Goal: Information Seeking & Learning: Learn about a topic

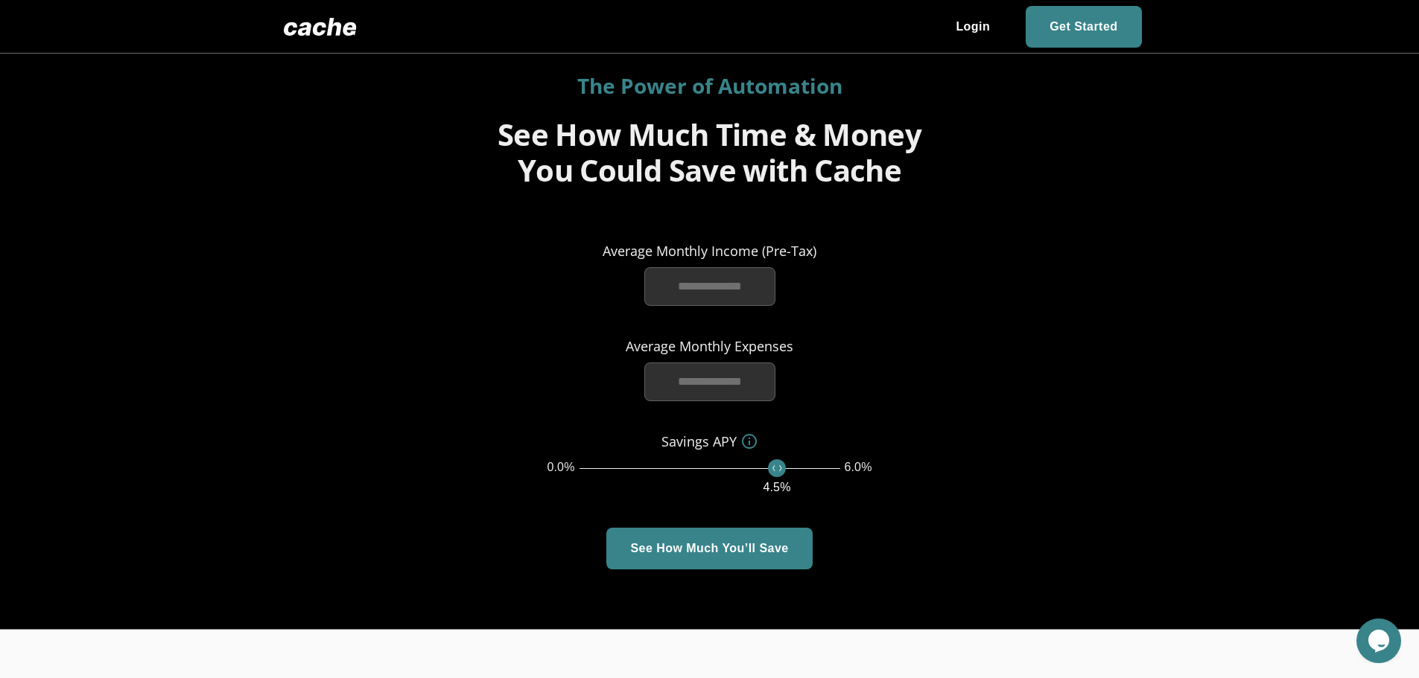
scroll to position [1986, 0]
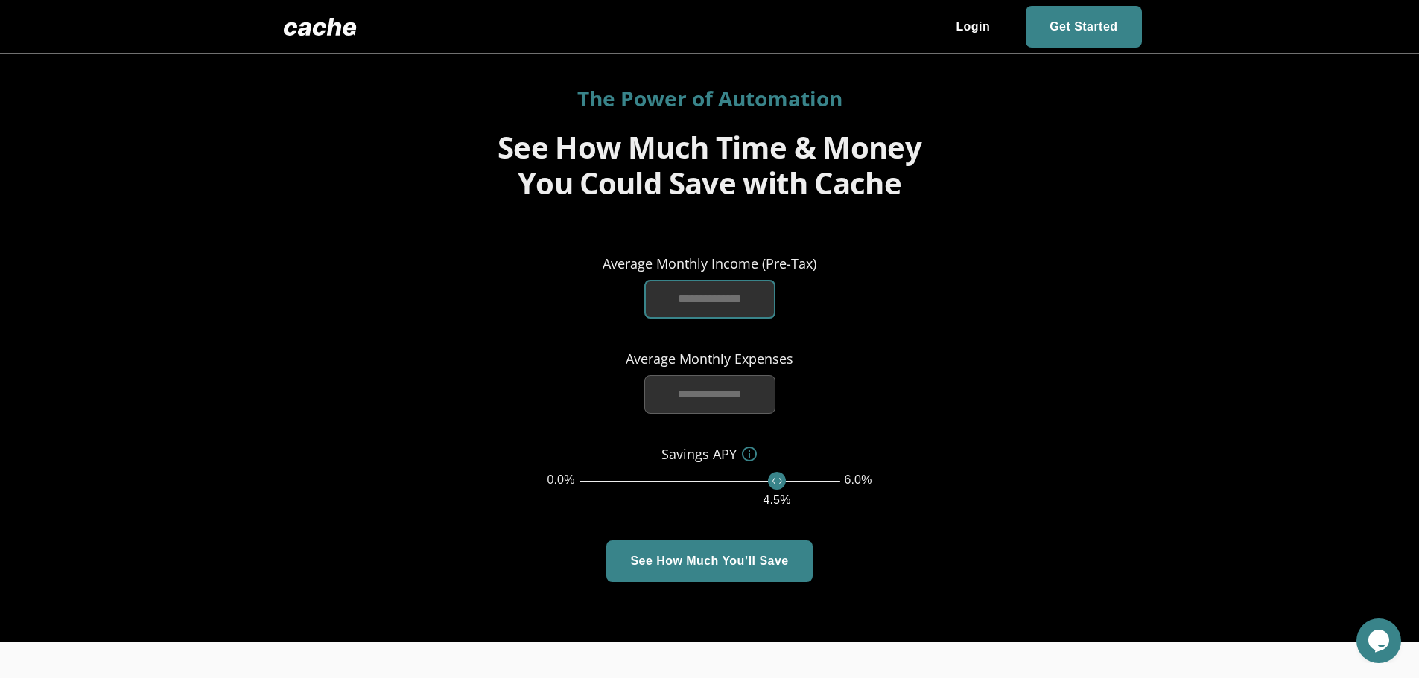
click at [683, 298] on input "text" at bounding box center [709, 299] width 131 height 39
type input "*******"
drag, startPoint x: 772, startPoint y: 483, endPoint x: 746, endPoint y: 485, distance: 26.9
click at [746, 485] on span "3.8 %" at bounding box center [746, 481] width 18 height 18
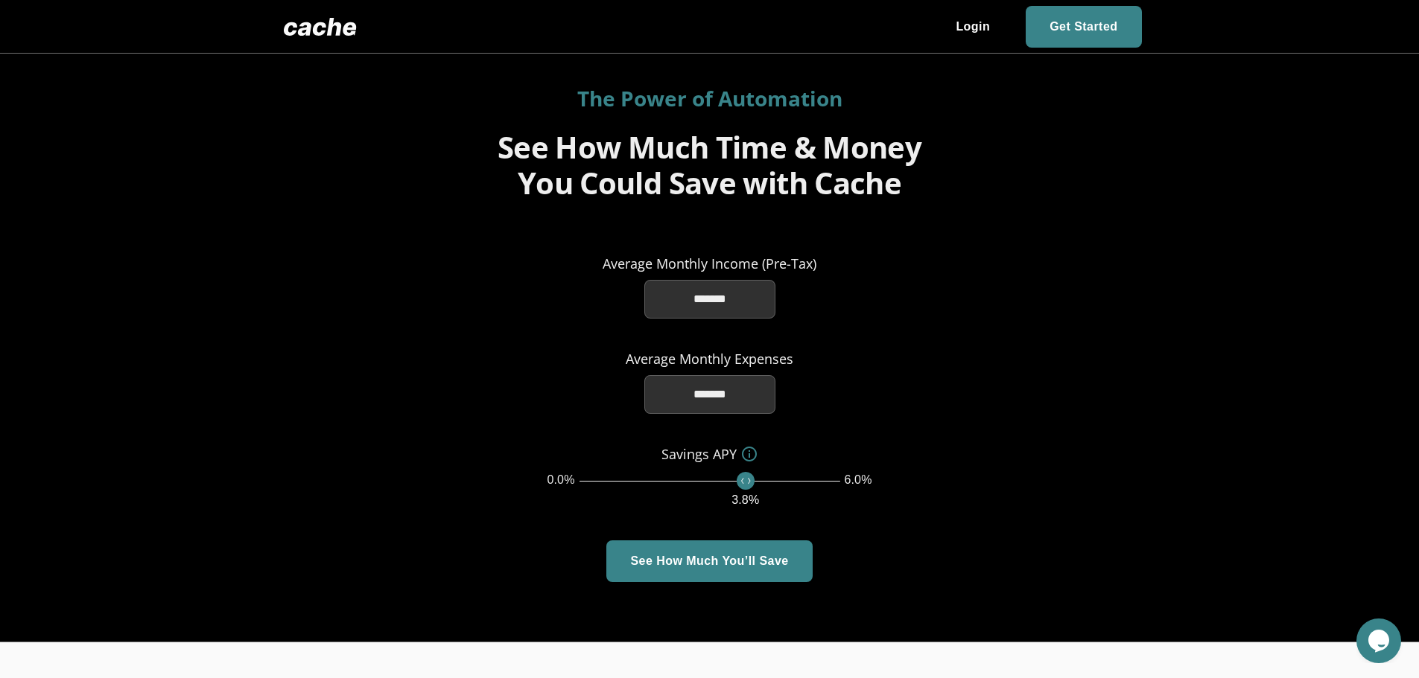
click at [738, 481] on span "3.8 %" at bounding box center [746, 481] width 18 height 18
type input "***"
click at [730, 483] on span "3.5 %" at bounding box center [732, 481] width 18 height 18
click at [685, 562] on span "button" at bounding box center [709, 562] width 206 height 42
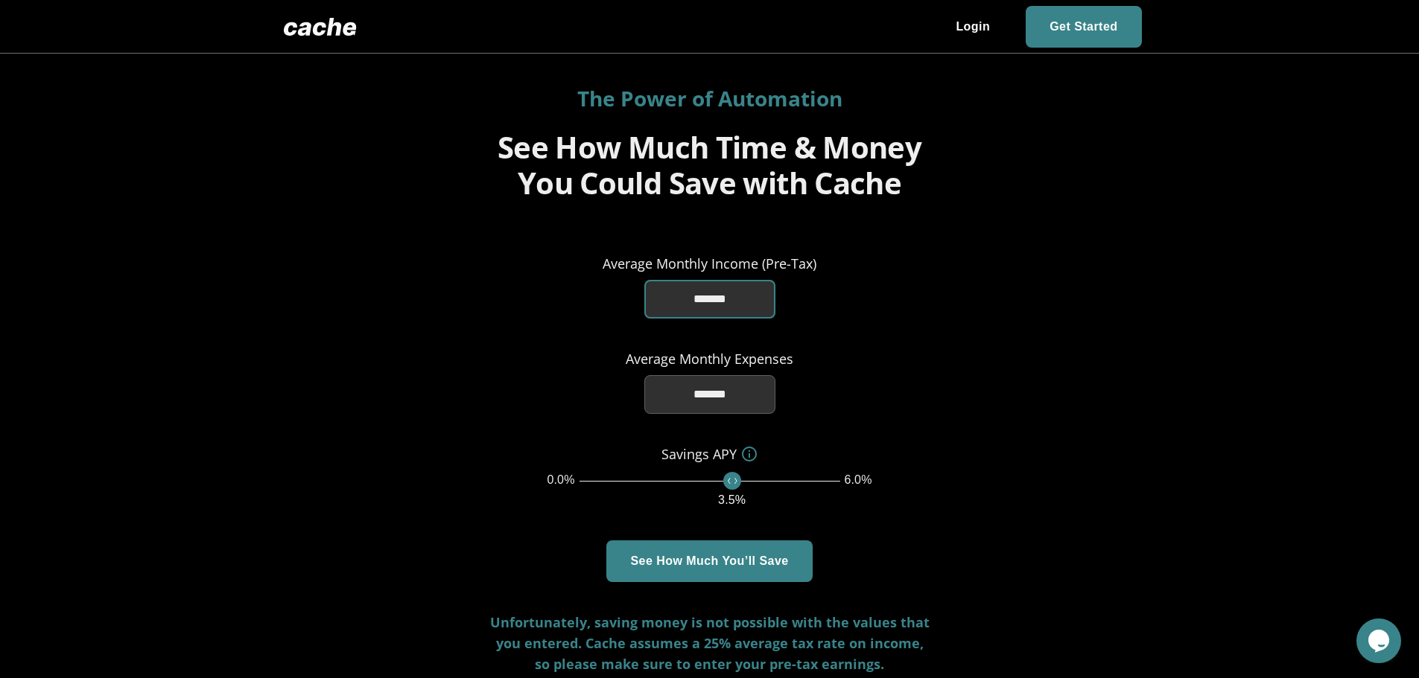
drag, startPoint x: 697, startPoint y: 297, endPoint x: 716, endPoint y: 344, distance: 50.5
click at [697, 298] on input "*******" at bounding box center [709, 299] width 131 height 39
type input "**"
type input "*******"
click at [737, 562] on span "button" at bounding box center [709, 562] width 206 height 42
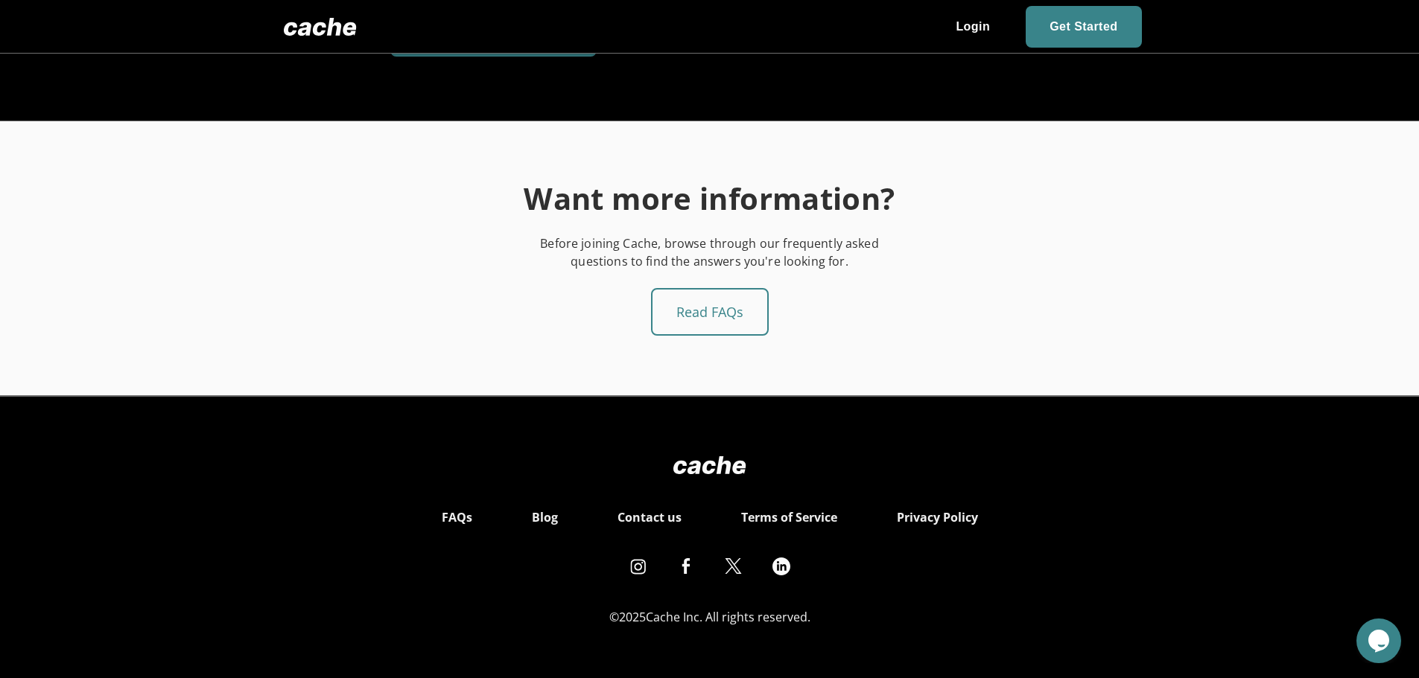
scroll to position [2520, 0]
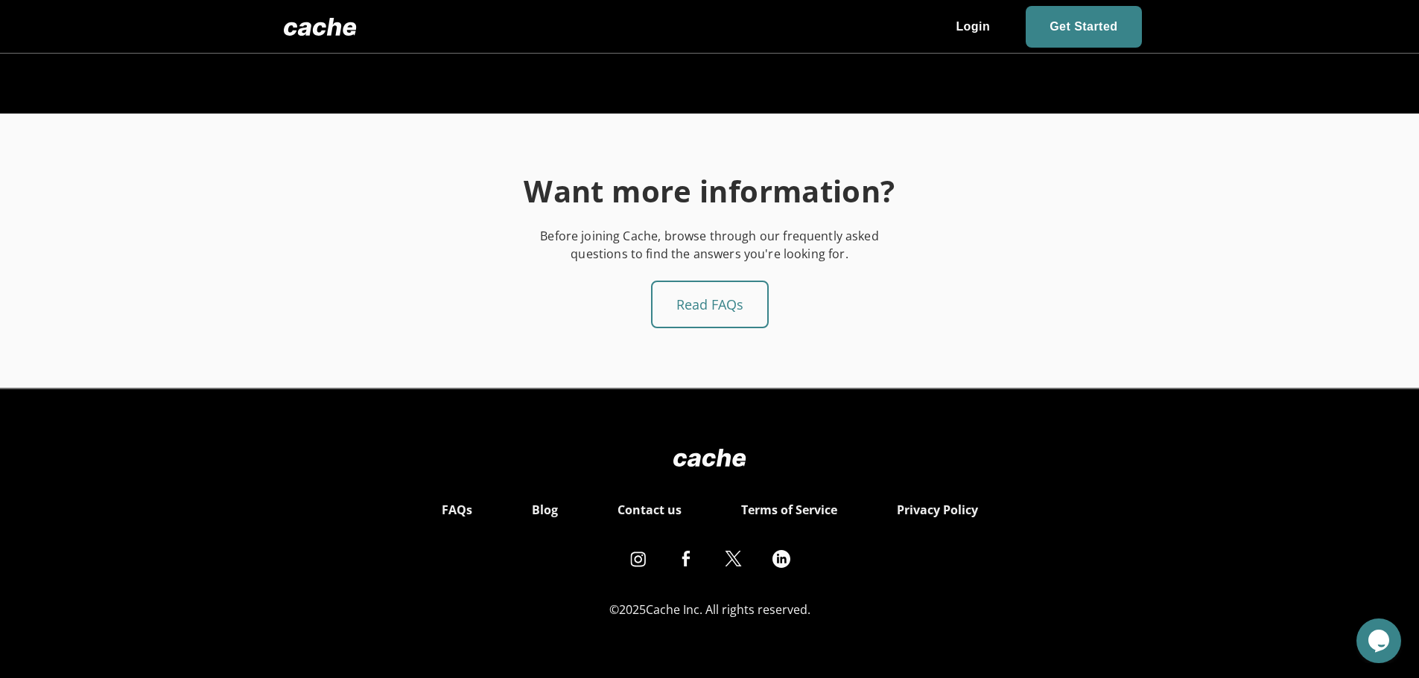
click at [705, 311] on div "Read FAQs" at bounding box center [710, 305] width 118 height 48
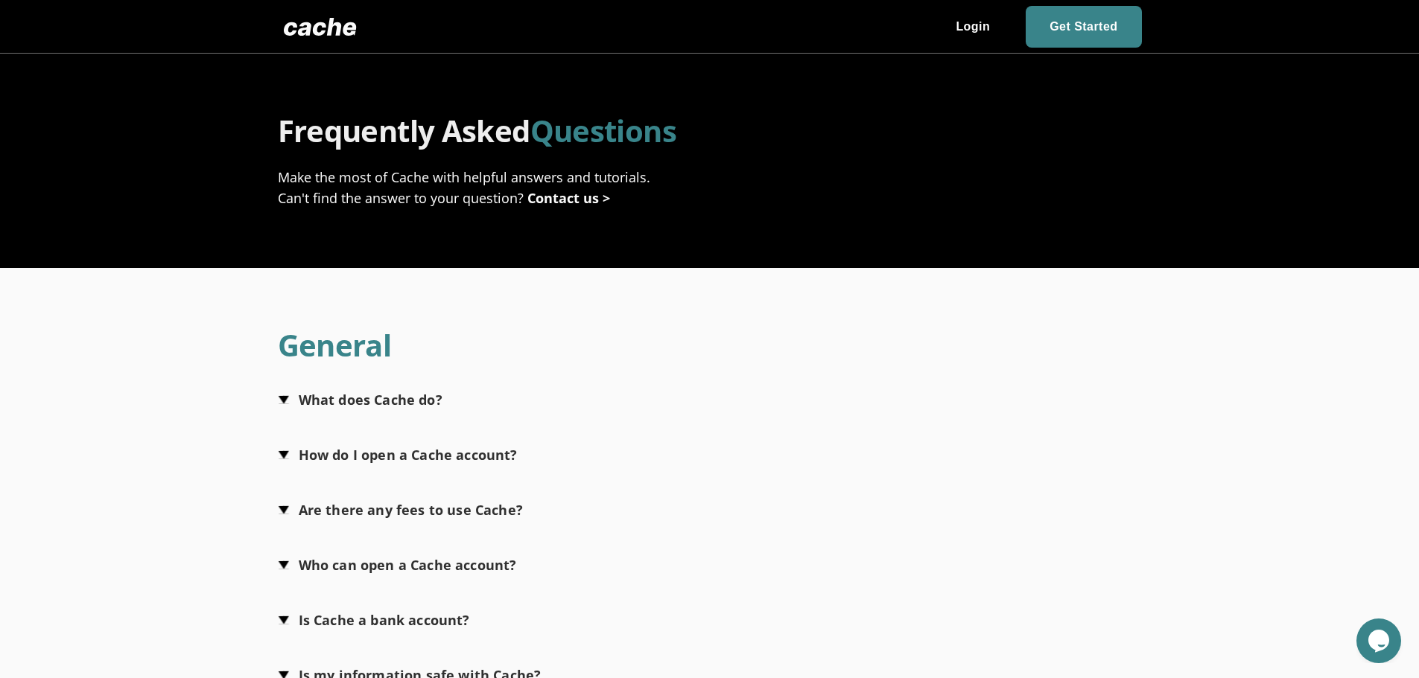
click at [282, 405] on span "button" at bounding box center [360, 399] width 165 height 37
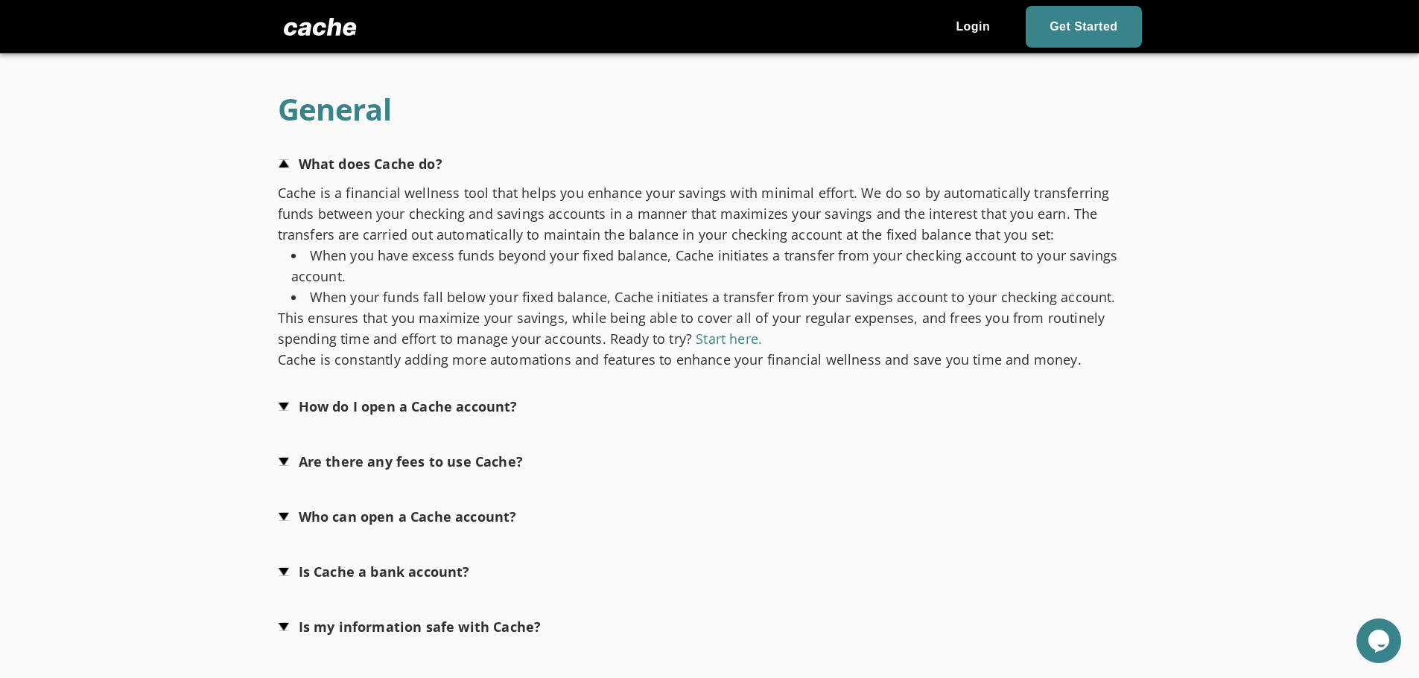
scroll to position [248, 0]
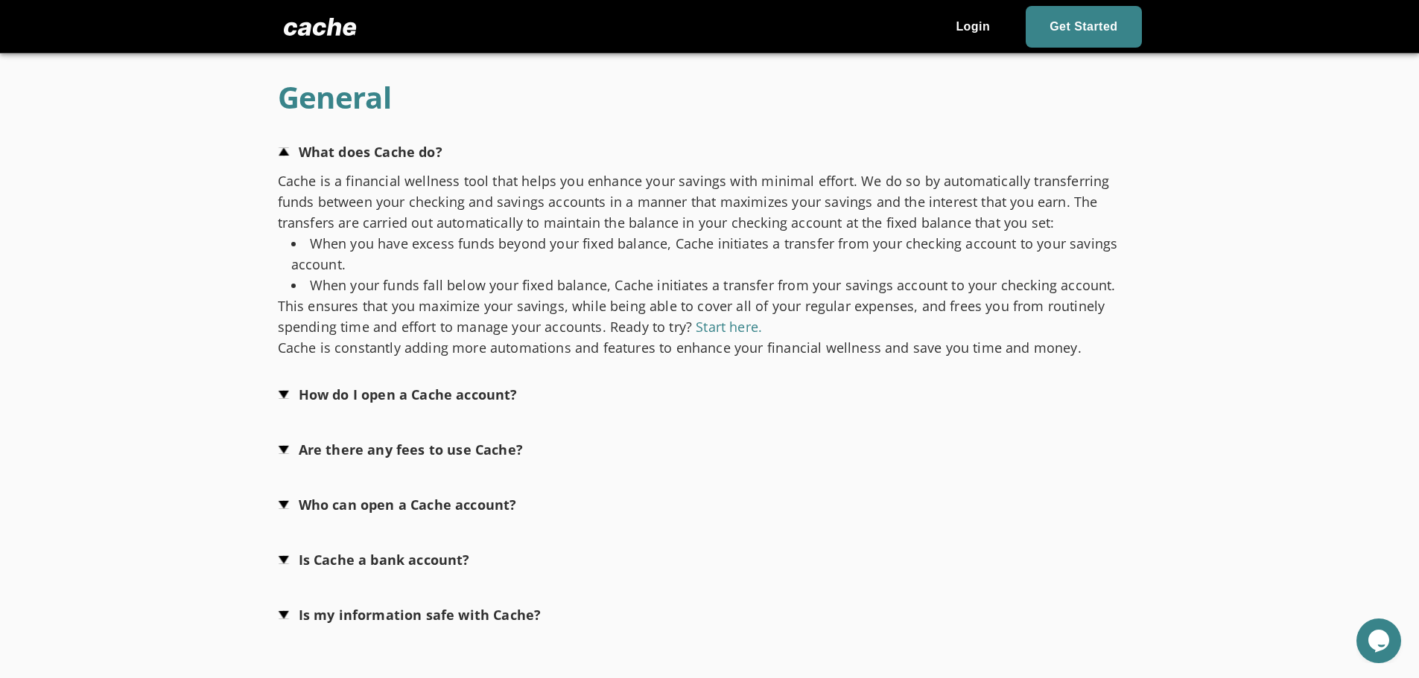
click at [286, 506] on span "button" at bounding box center [397, 504] width 239 height 37
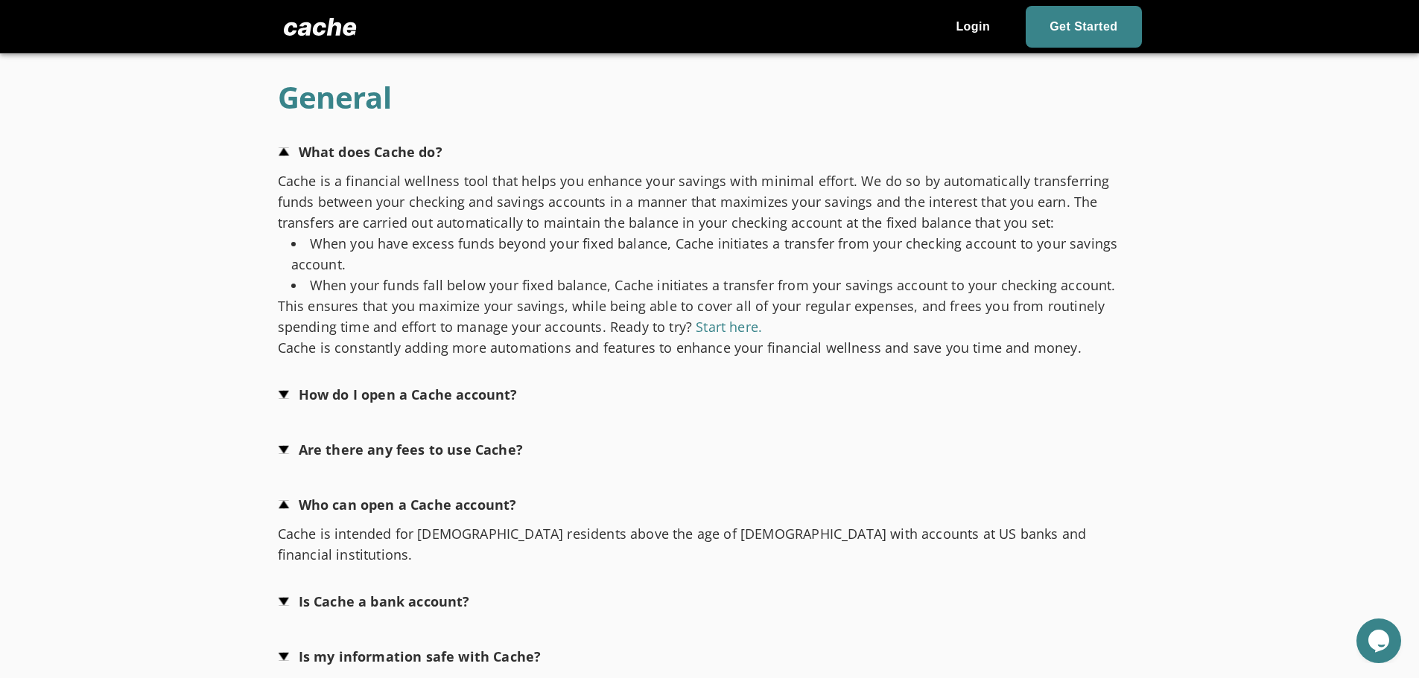
click at [282, 392] on span "button" at bounding box center [398, 394] width 240 height 37
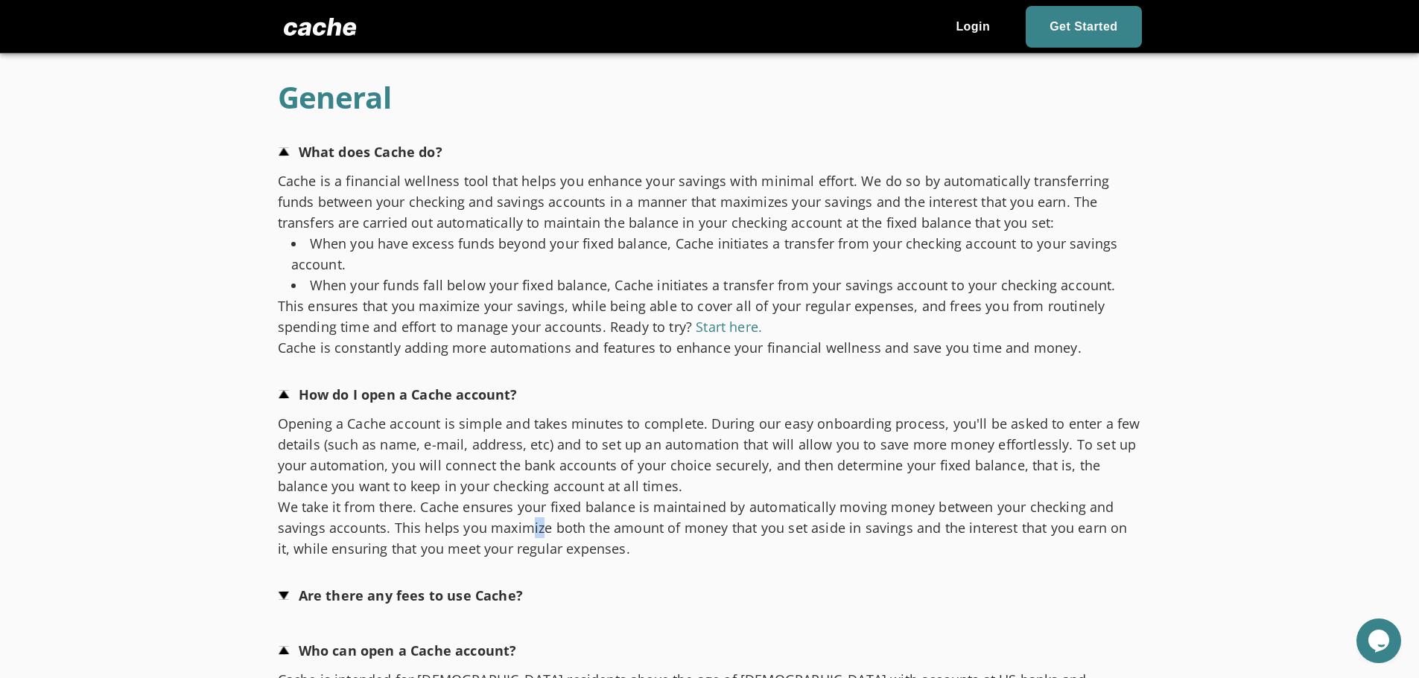
click at [531, 530] on span "We take it from there. Cache ensures your fixed balance is maintained by automa…" at bounding box center [703, 528] width 850 height 60
click at [608, 530] on span "We take it from there. Cache ensures your fixed balance is maintained by automa…" at bounding box center [703, 528] width 850 height 60
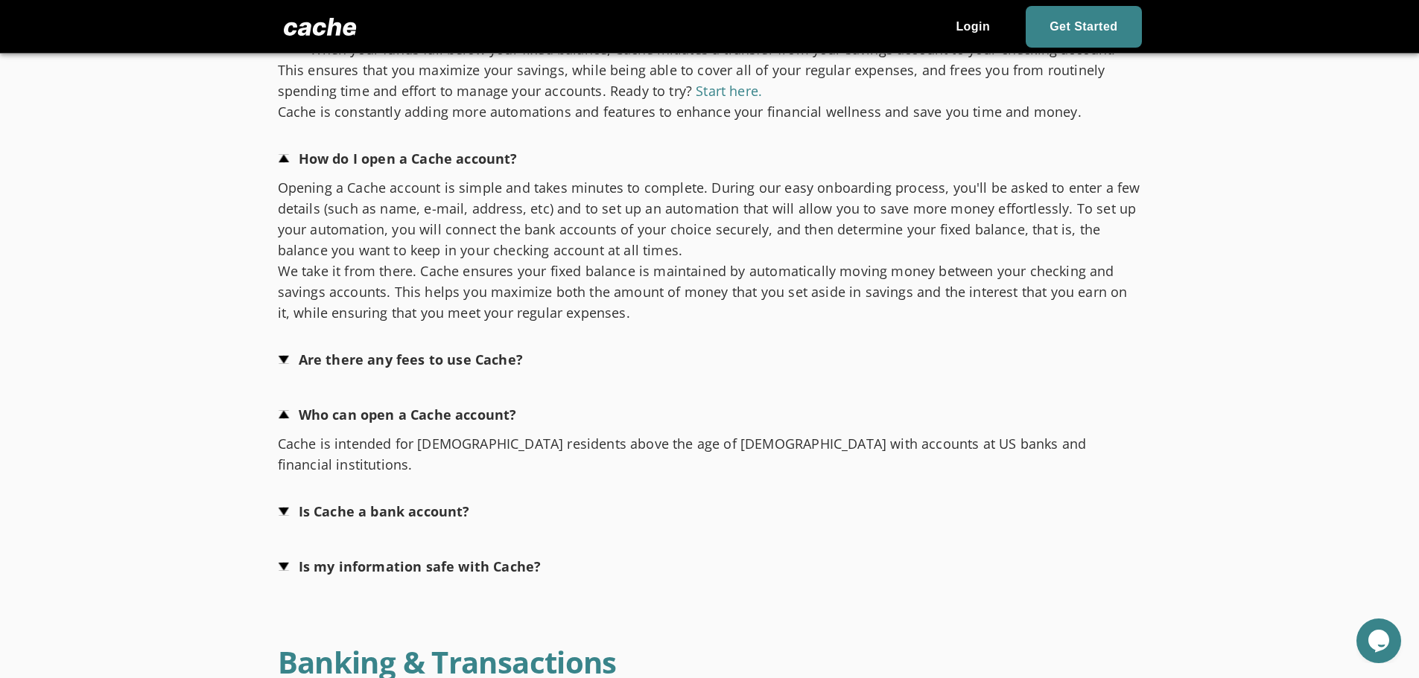
scroll to position [497, 0]
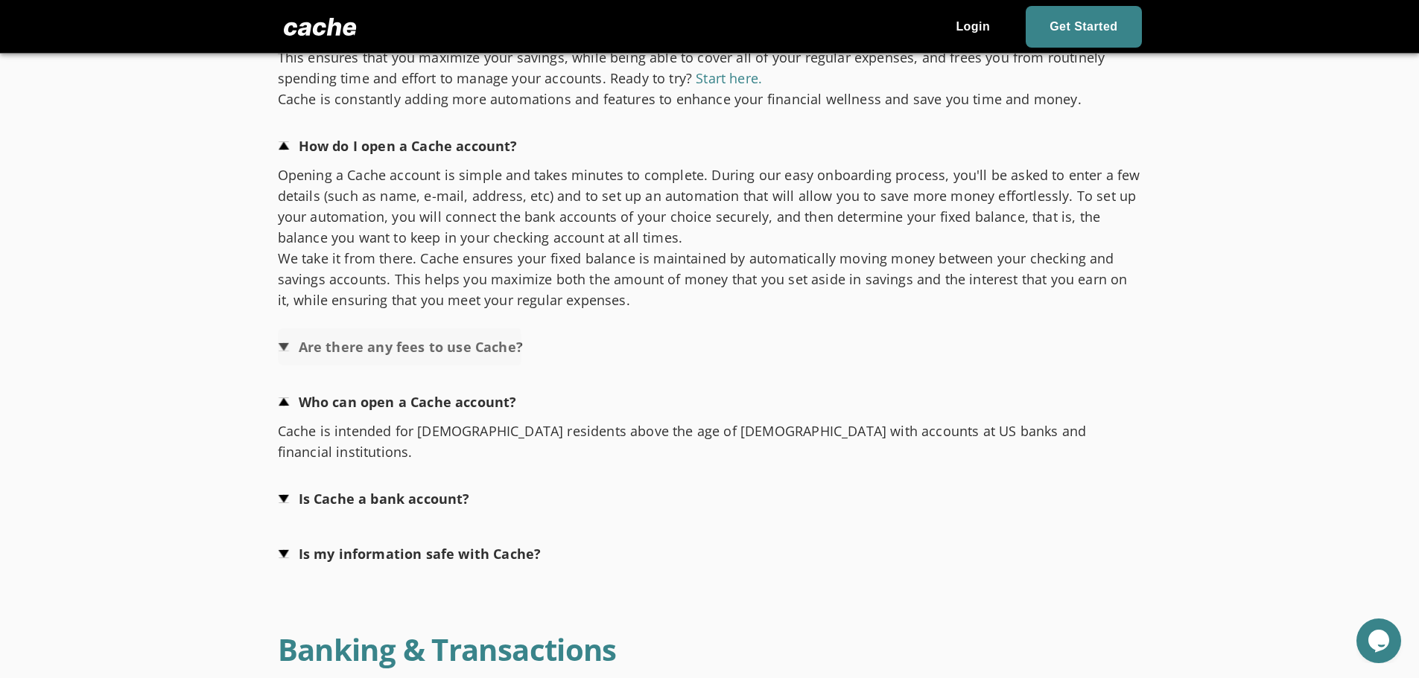
click at [288, 349] on span "button" at bounding box center [400, 346] width 245 height 37
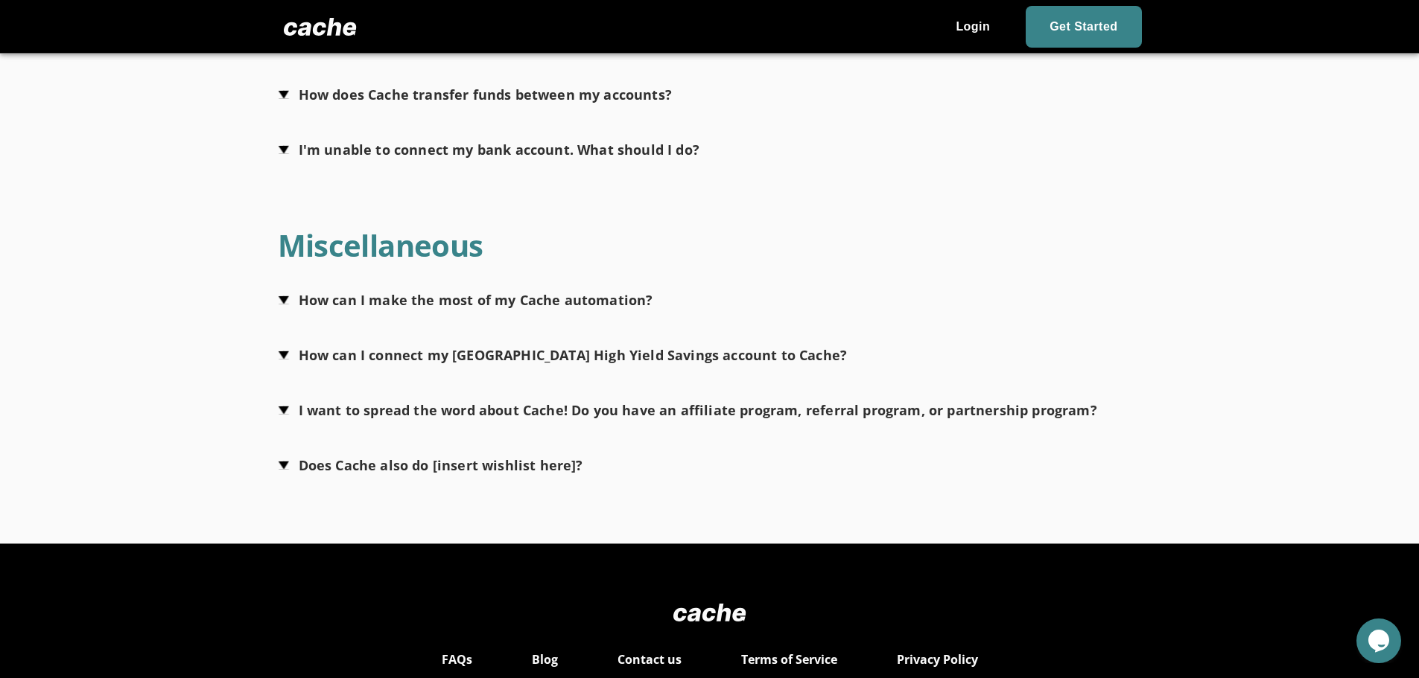
scroll to position [1490, 0]
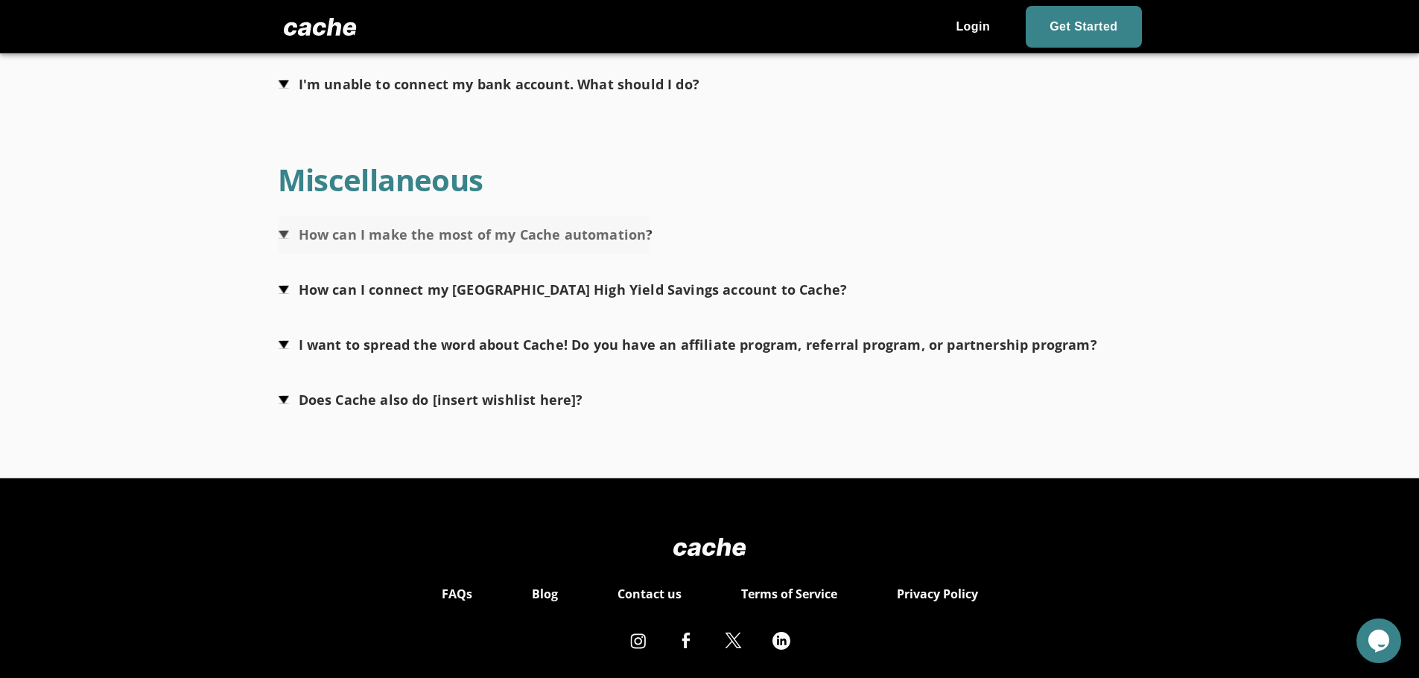
click at [282, 216] on span "button" at bounding box center [465, 234] width 375 height 37
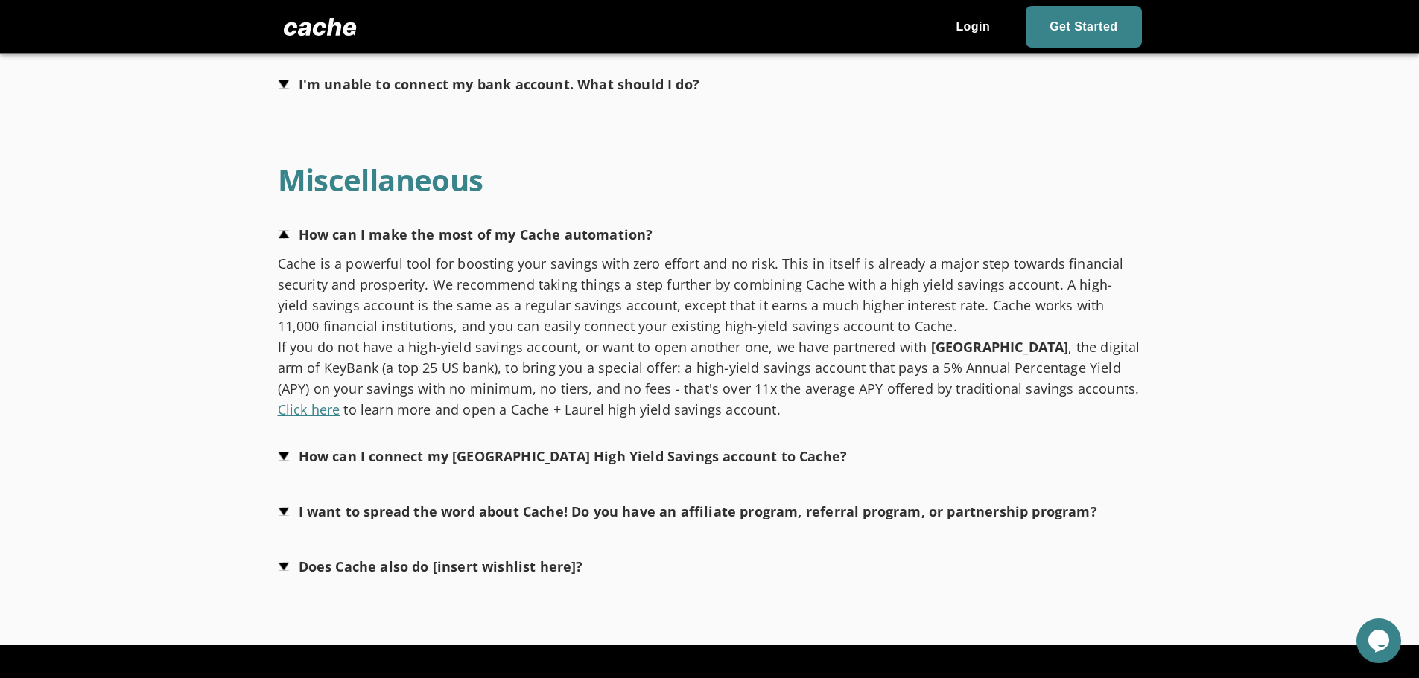
click at [340, 401] on link "Click here" at bounding box center [309, 410] width 63 height 18
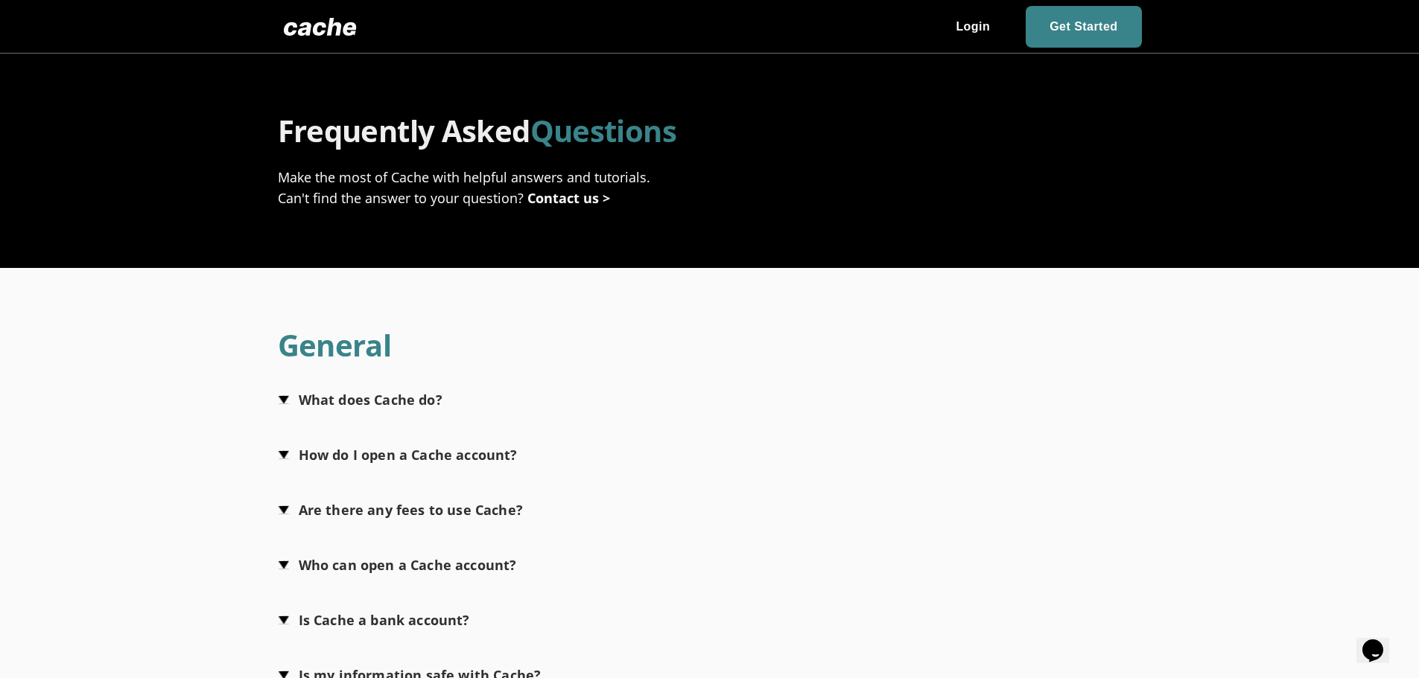
click at [285, 407] on span "button" at bounding box center [360, 399] width 165 height 37
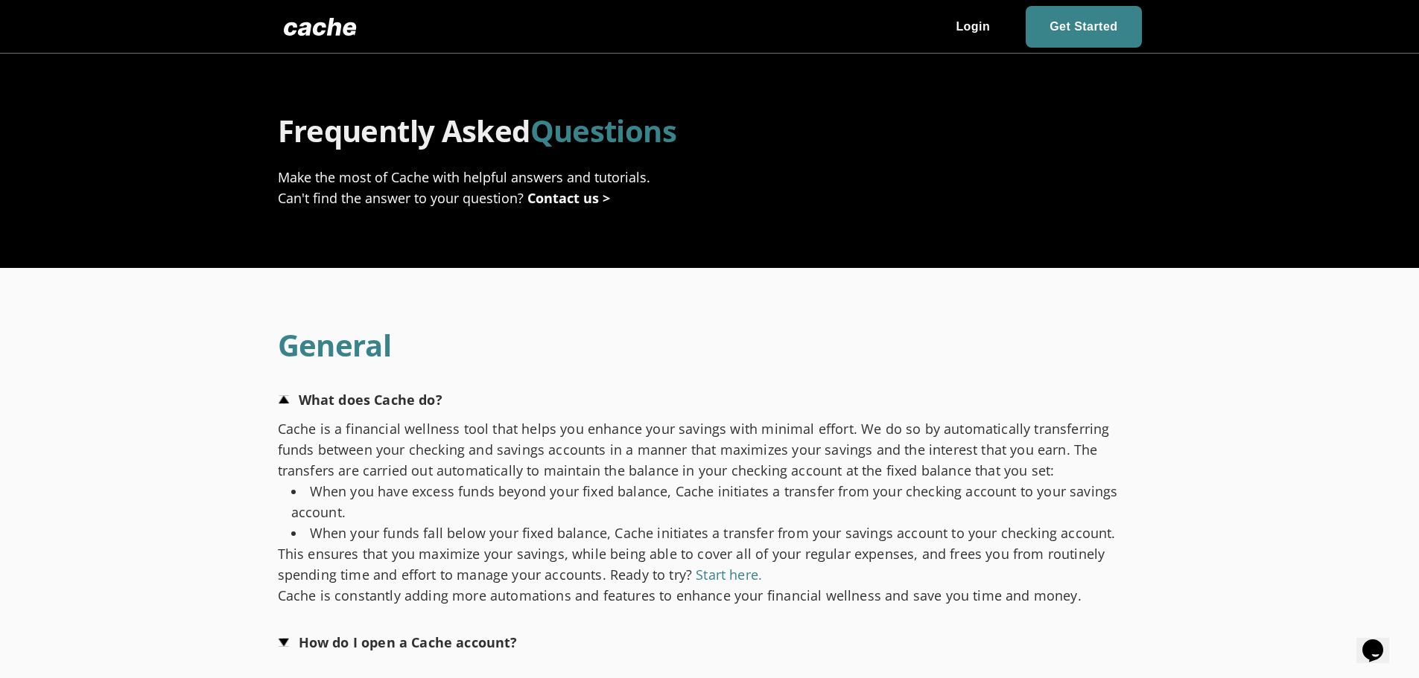
scroll to position [248, 0]
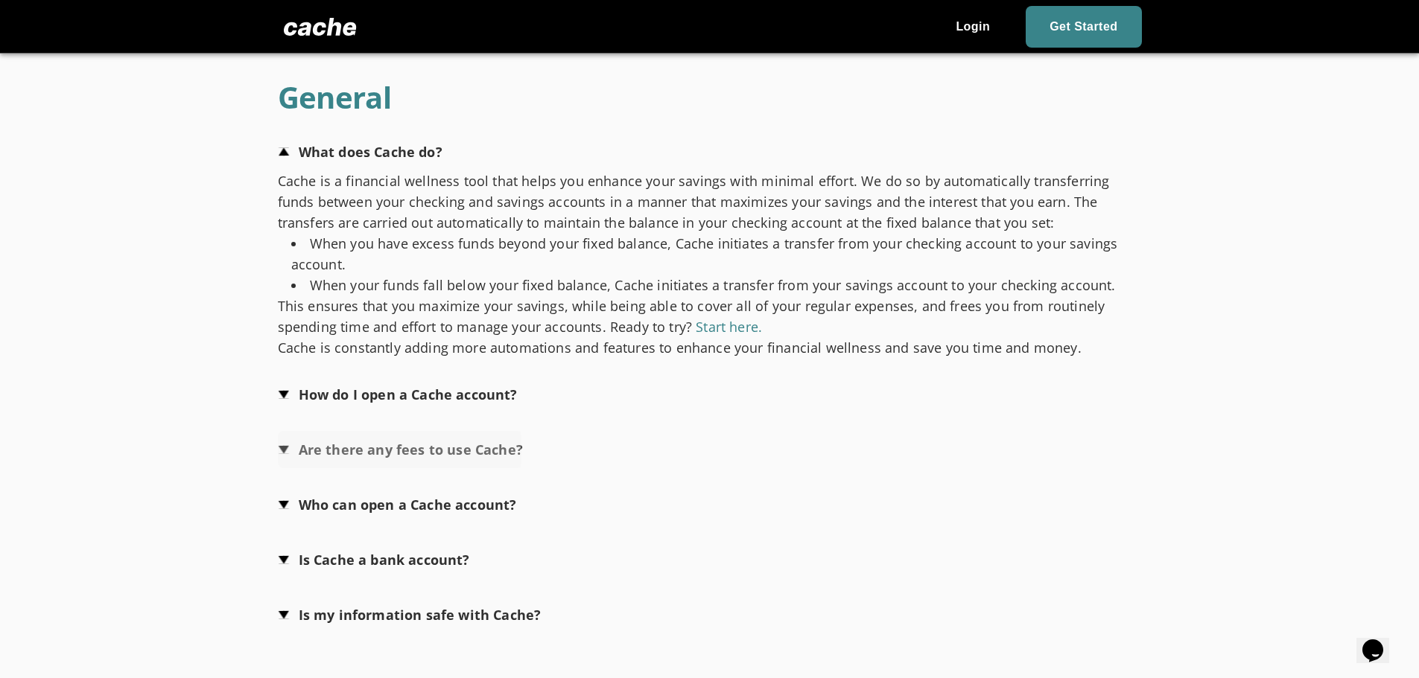
click at [285, 450] on span "button" at bounding box center [400, 449] width 245 height 37
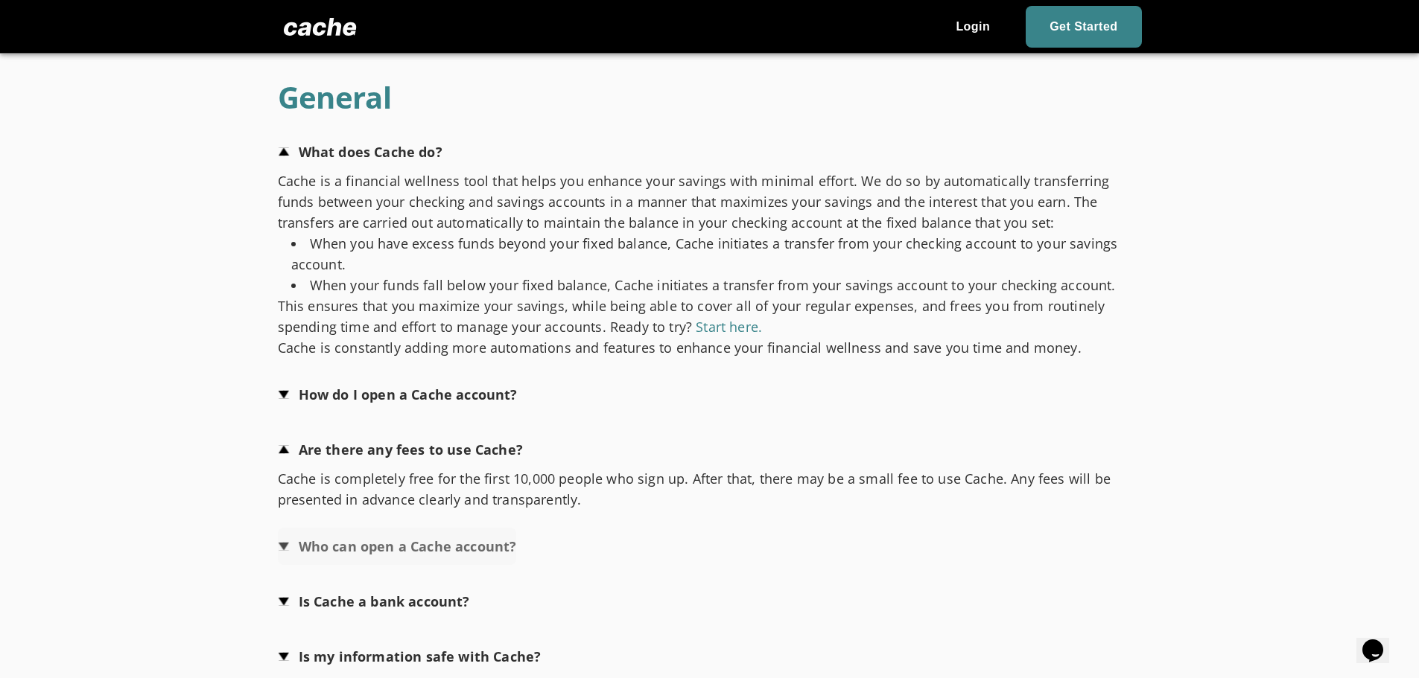
click at [280, 550] on span "button" at bounding box center [397, 546] width 239 height 37
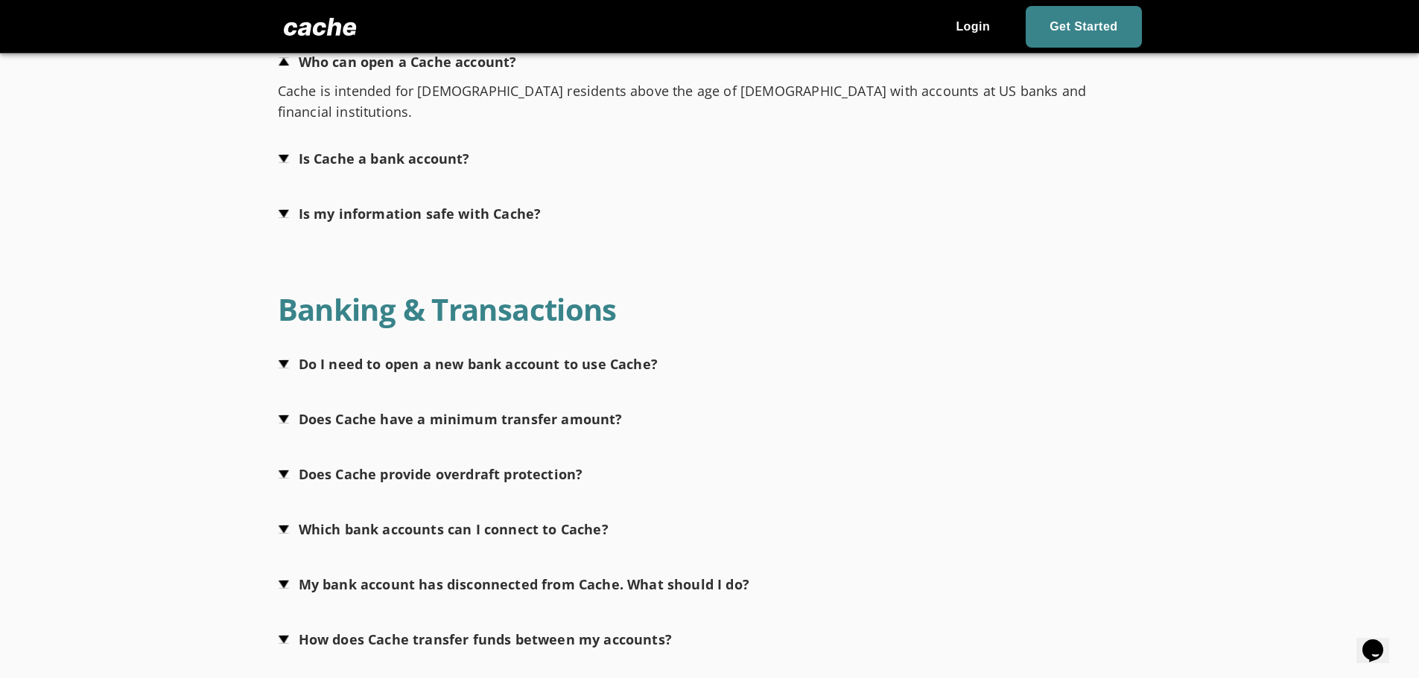
scroll to position [993, 0]
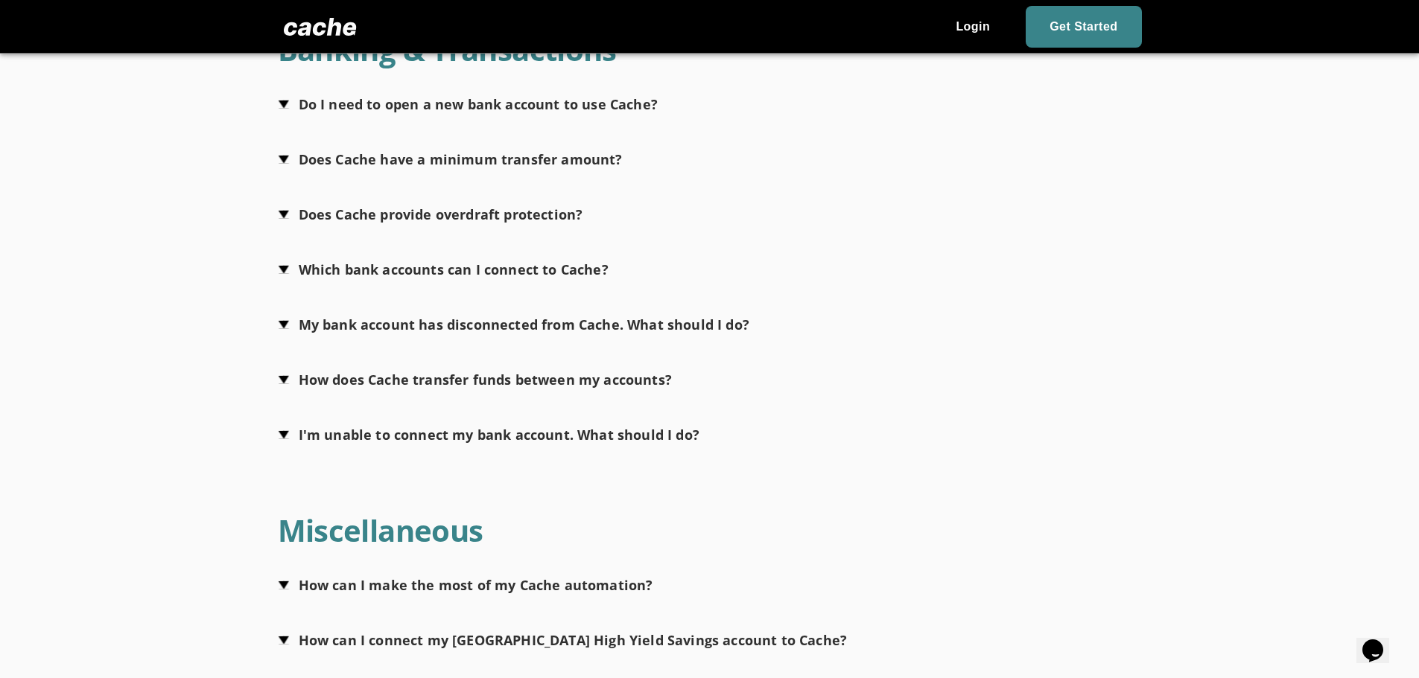
click at [291, 255] on span "button" at bounding box center [443, 269] width 331 height 37
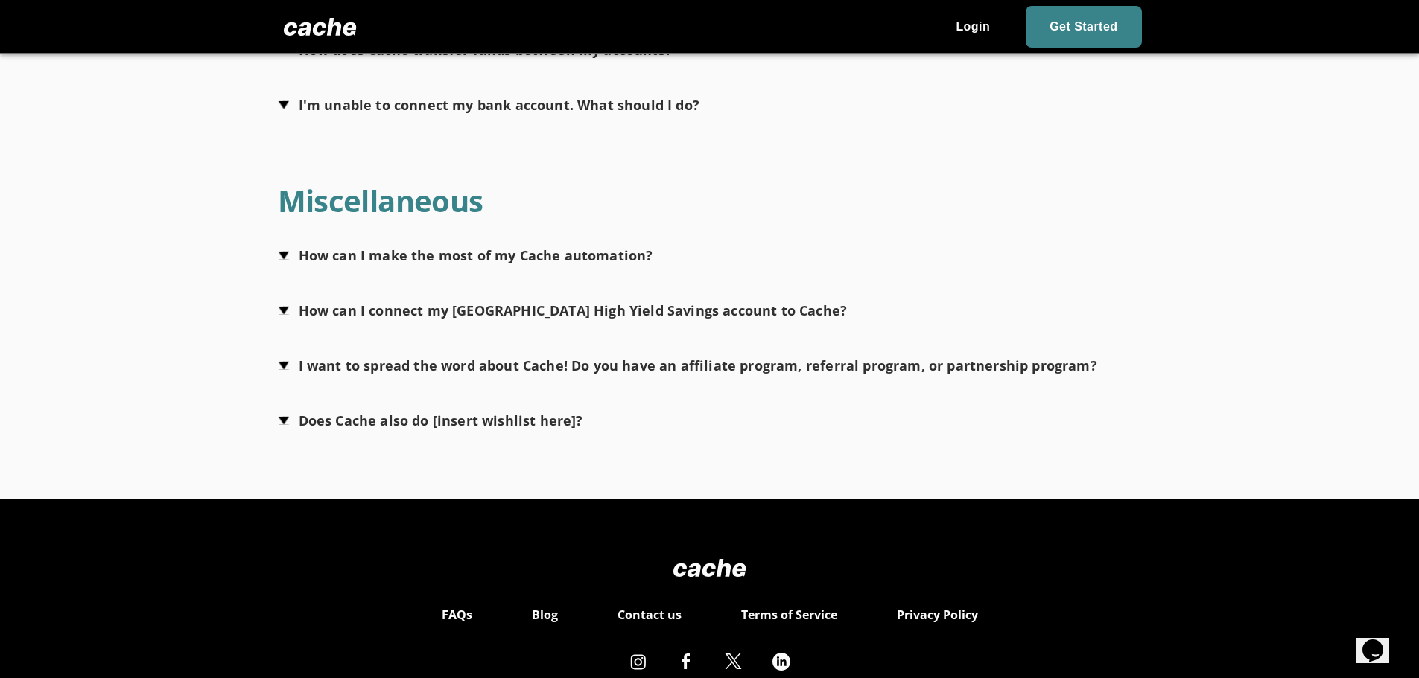
scroll to position [1443, 0]
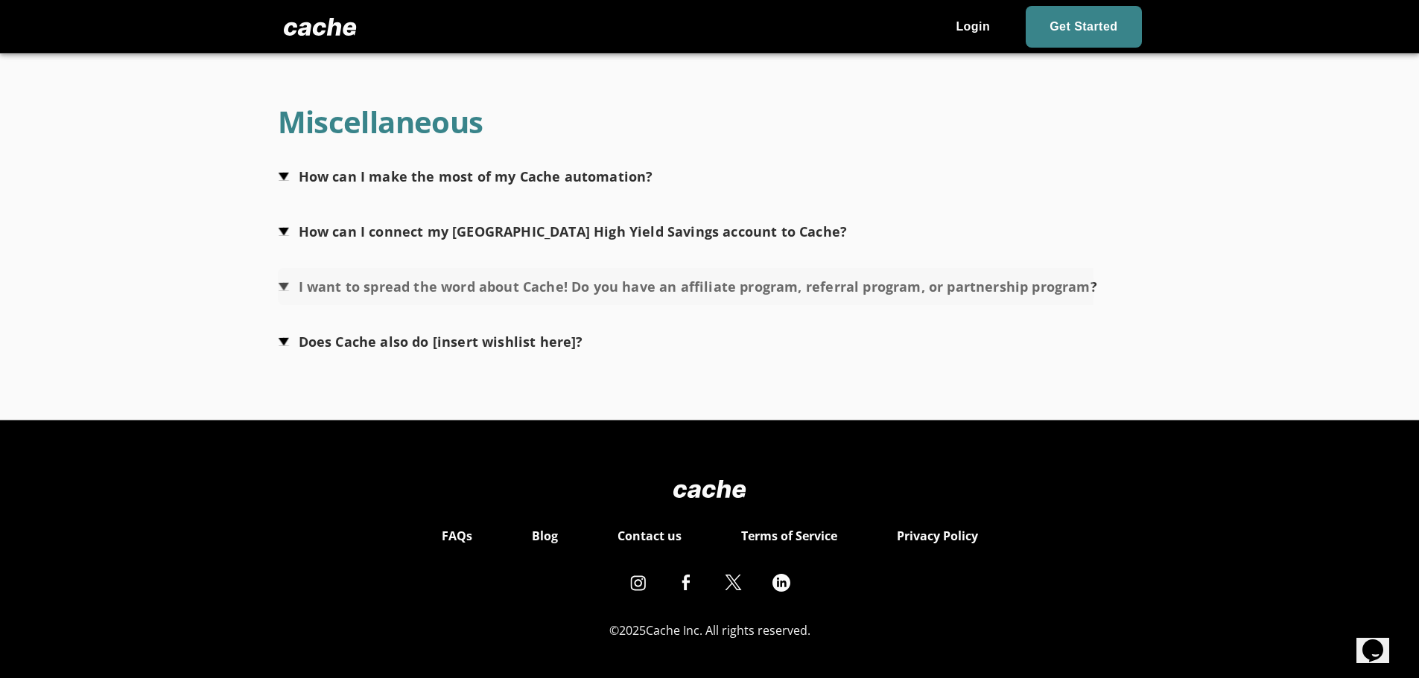
click at [286, 268] on span "button" at bounding box center [687, 286] width 819 height 37
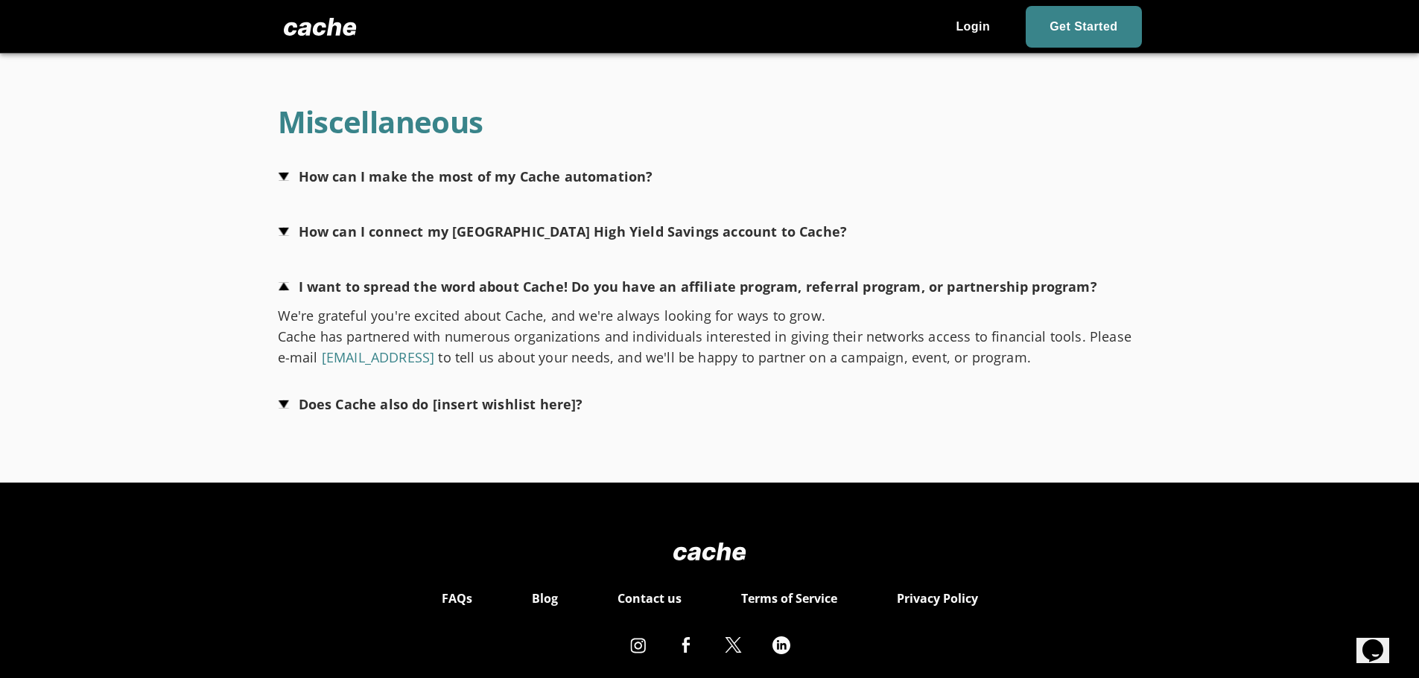
click at [285, 268] on span "button" at bounding box center [687, 286] width 819 height 37
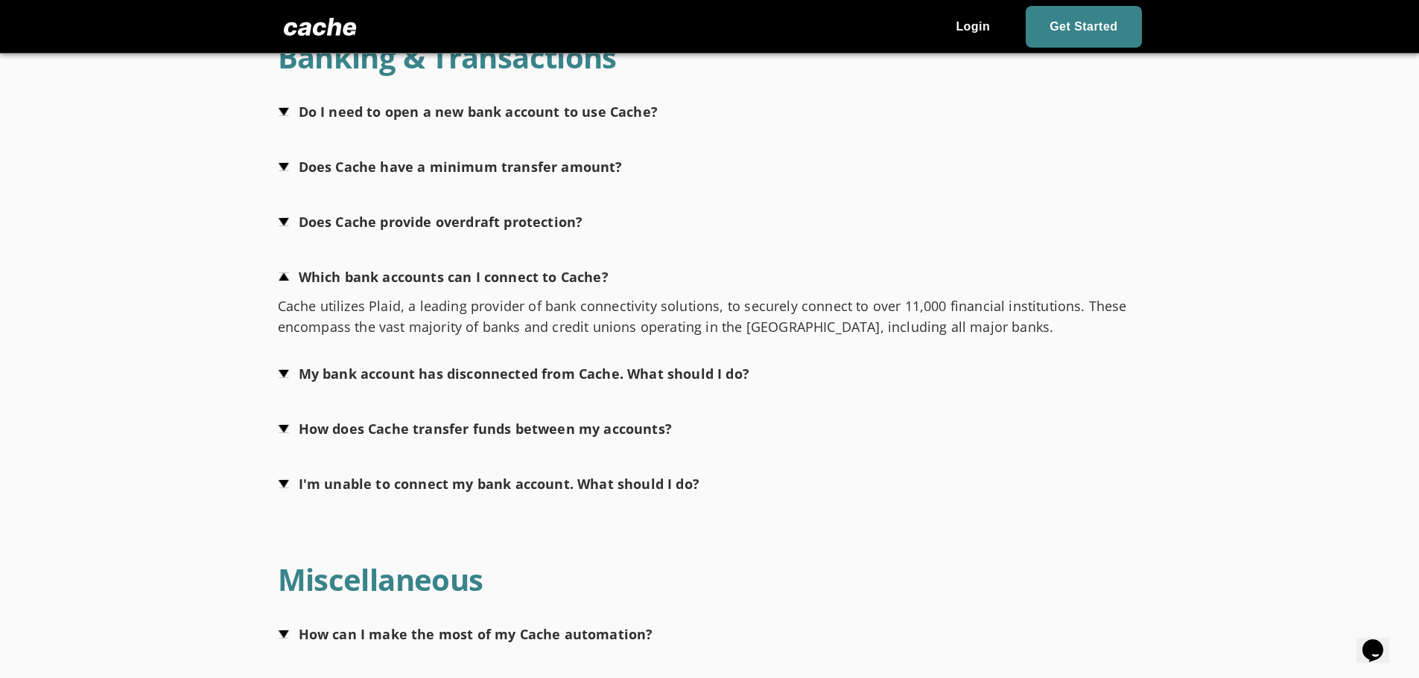
scroll to position [947, 0]
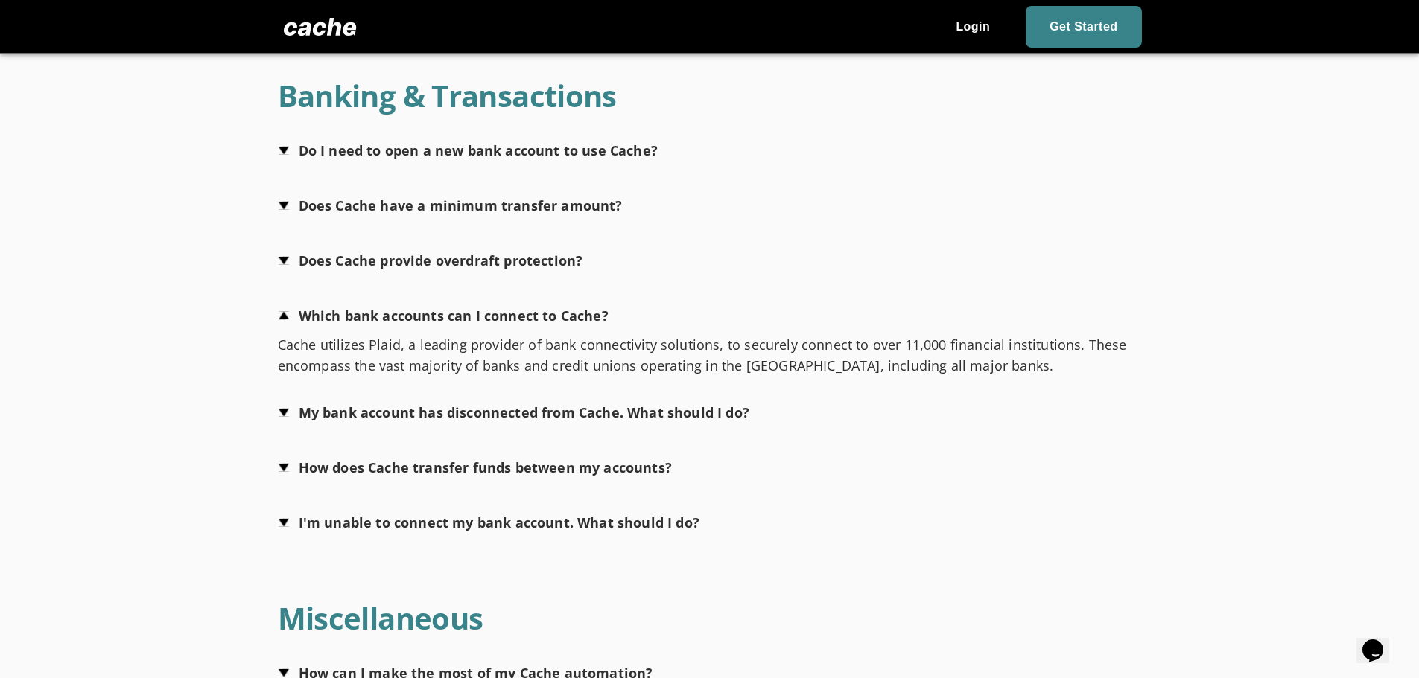
click at [291, 394] on span "button" at bounding box center [513, 412] width 471 height 37
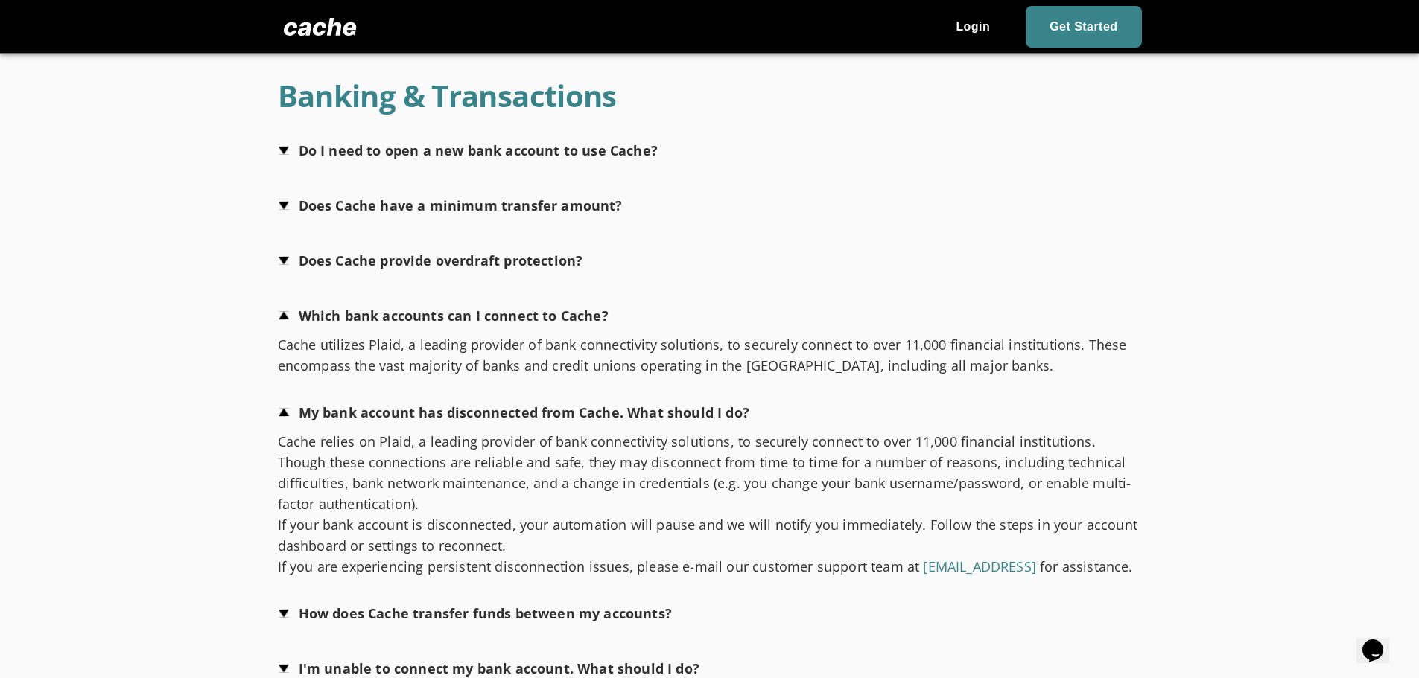
click at [275, 613] on div "General What does Cache do? Cache is a financial wellness tool that helps you e…" at bounding box center [710, 192] width 894 height 1622
click at [279, 615] on span "button" at bounding box center [475, 613] width 394 height 37
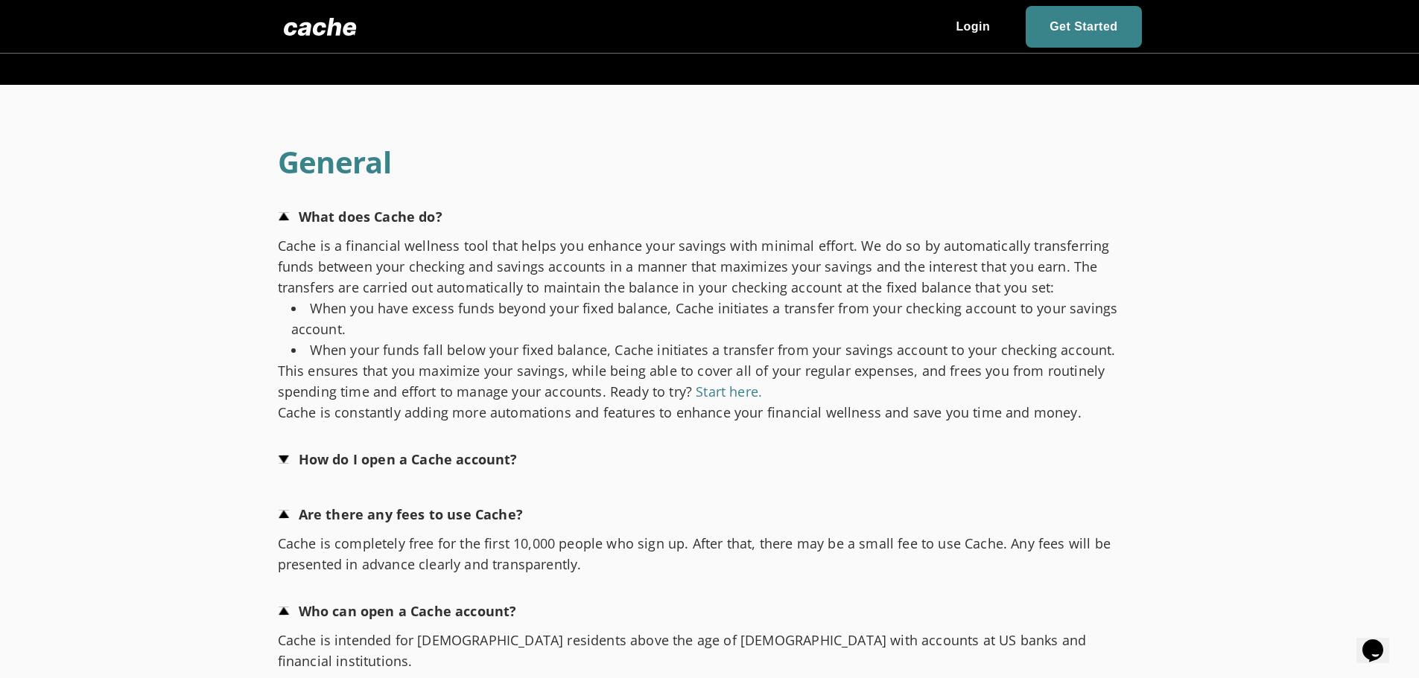
scroll to position [0, 0]
